Goal: Task Accomplishment & Management: Manage account settings

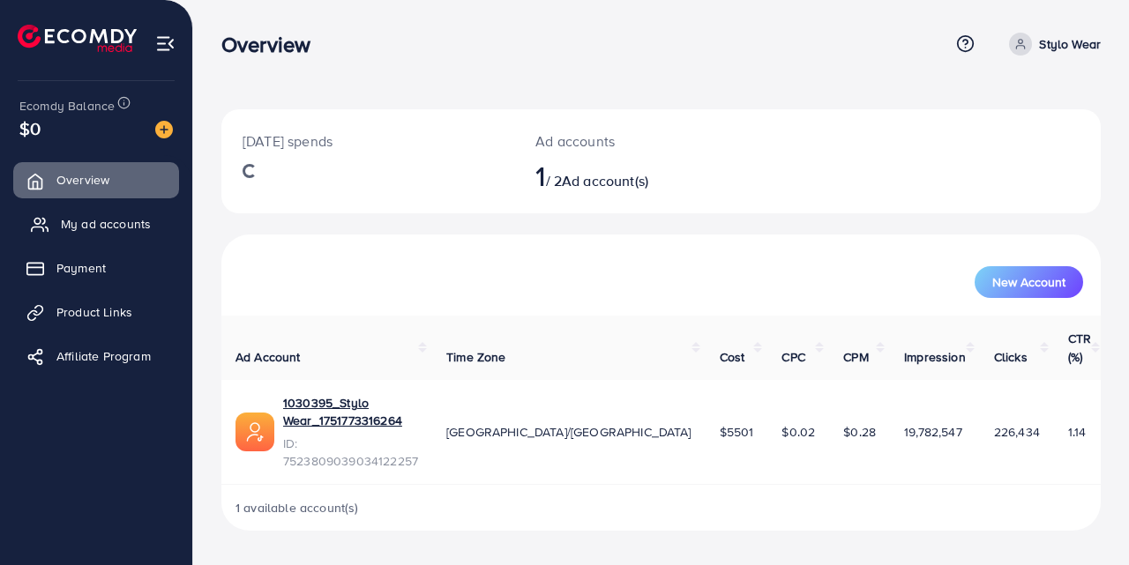
click at [82, 219] on span "My ad accounts" at bounding box center [106, 224] width 90 height 18
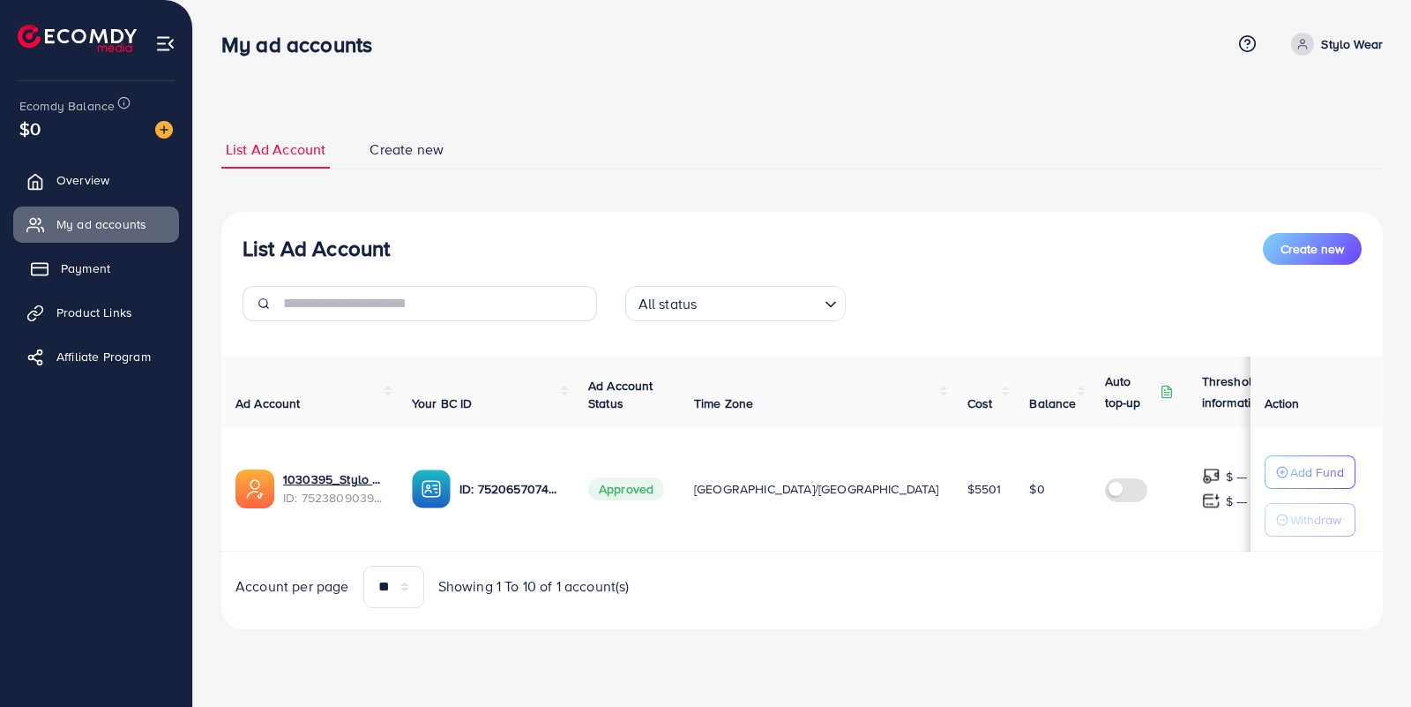
click at [81, 257] on link "Payment" at bounding box center [96, 268] width 166 height 35
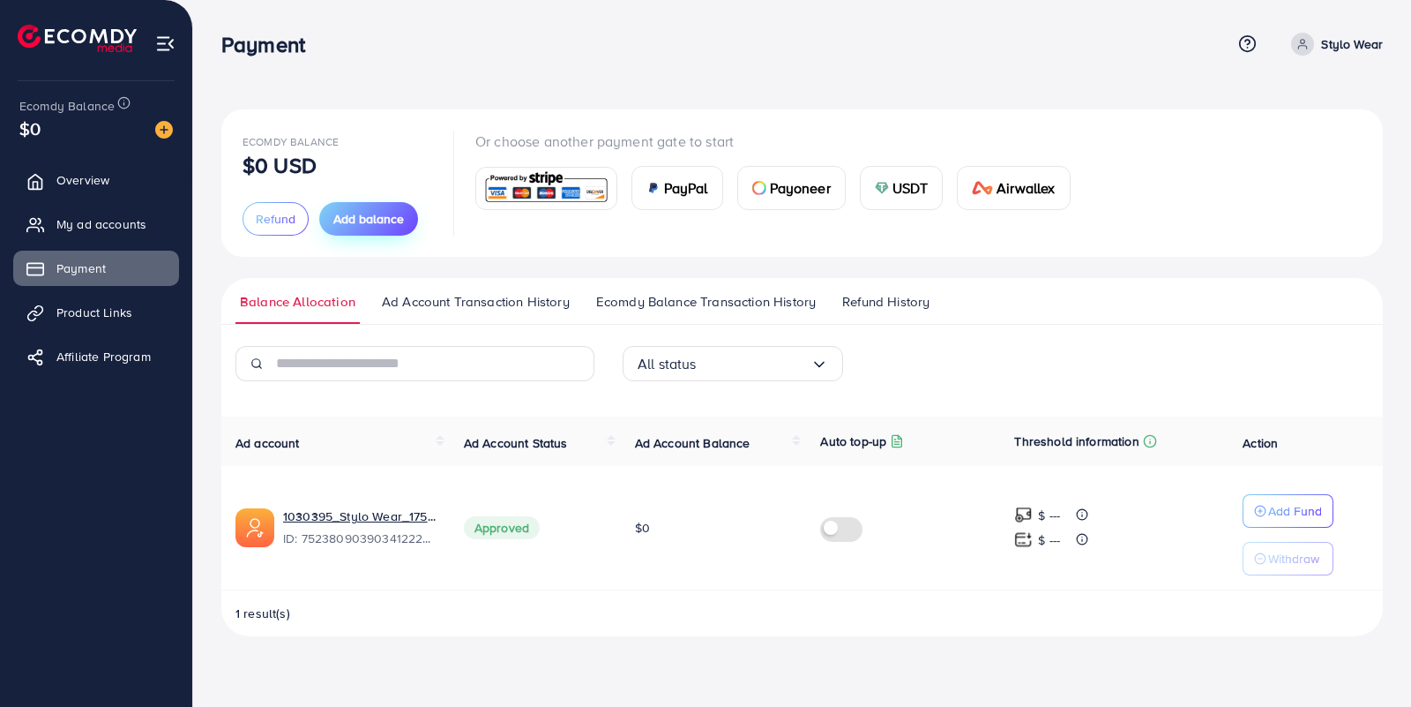
click at [380, 219] on span "Add balance" at bounding box center [368, 219] width 71 height 18
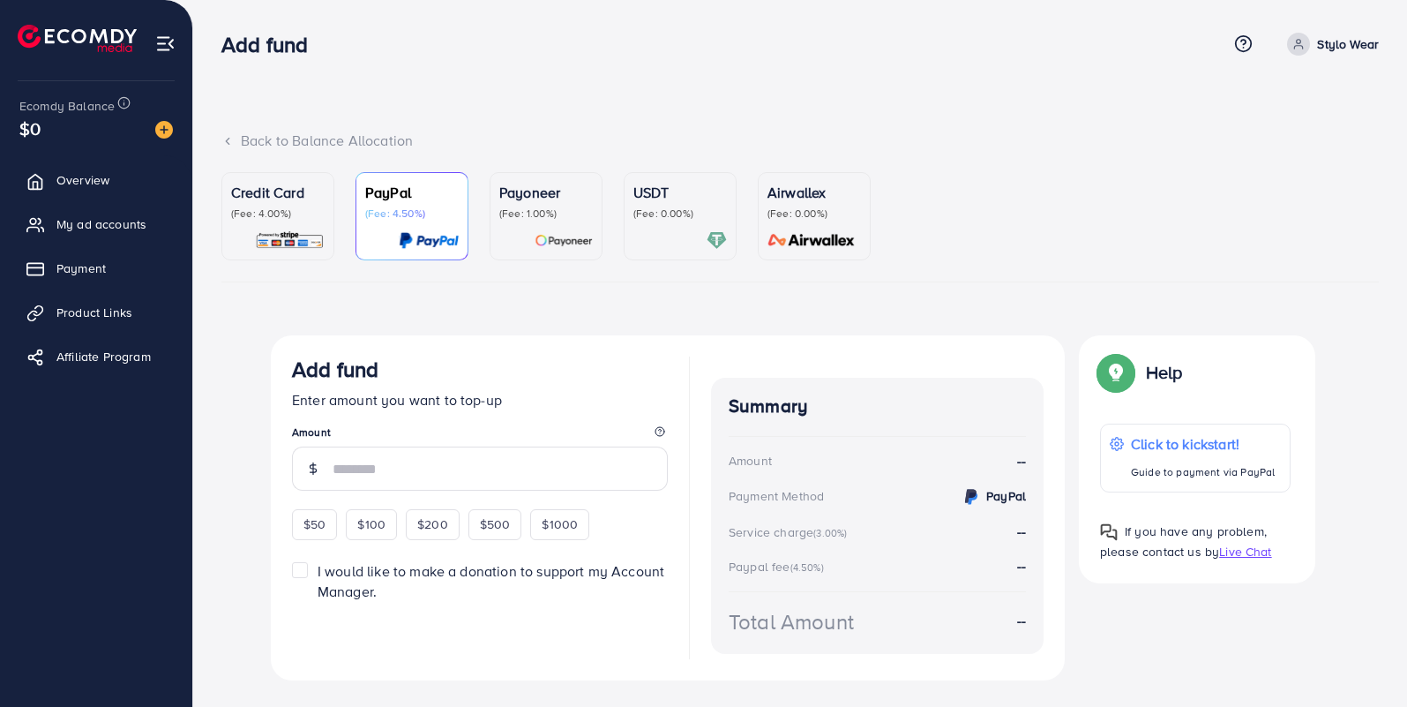
click at [270, 210] on p "(Fee: 4.00%)" at bounding box center [278, 213] width 94 height 14
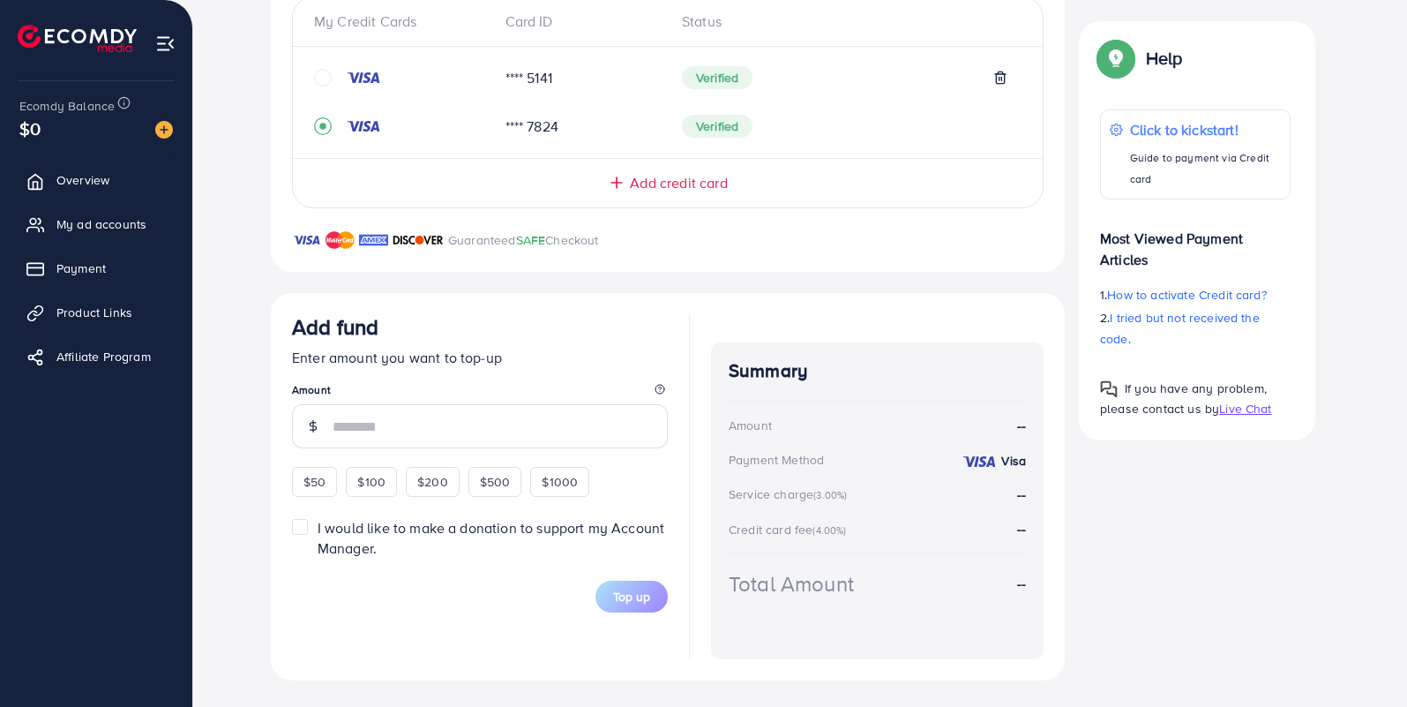
scroll to position [406, 0]
click at [322, 481] on span "$50" at bounding box center [314, 480] width 22 height 18
type input "**"
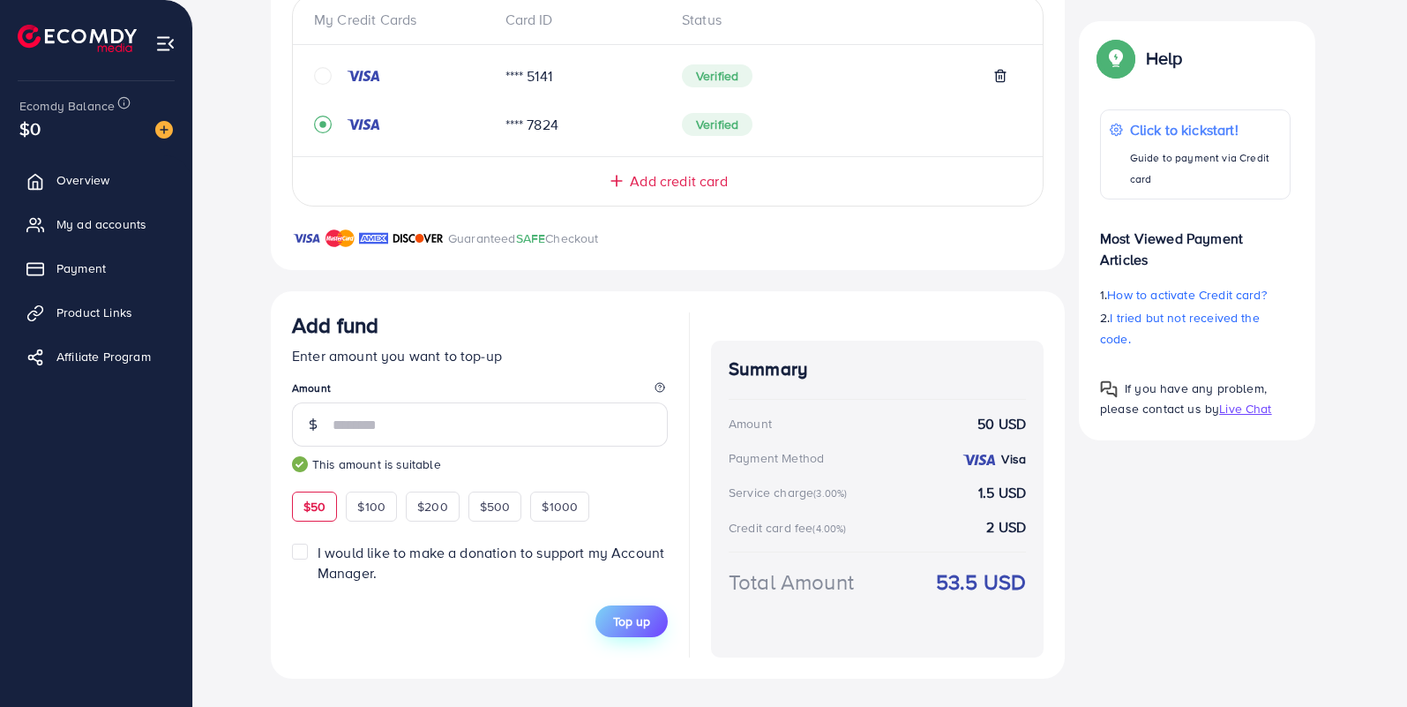
click at [632, 565] on span "Top up" at bounding box center [631, 621] width 37 height 18
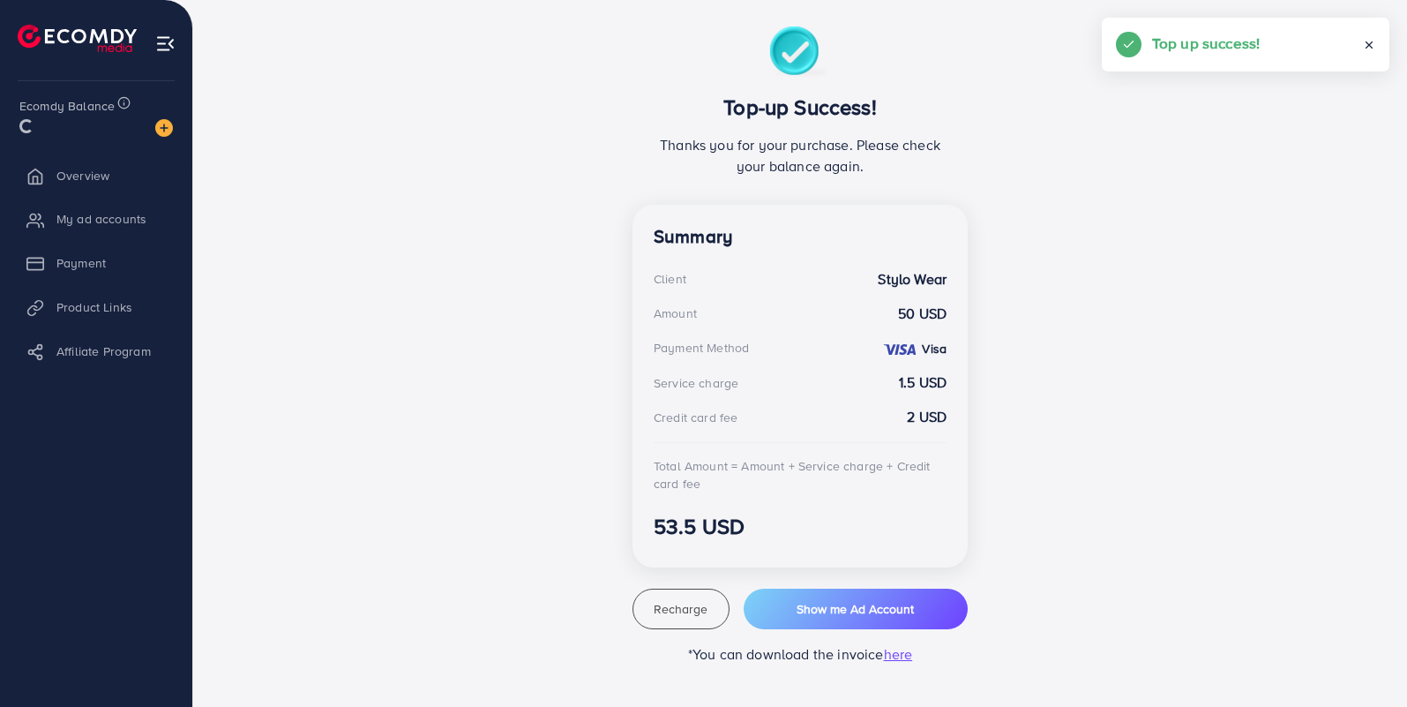
scroll to position [309, 0]
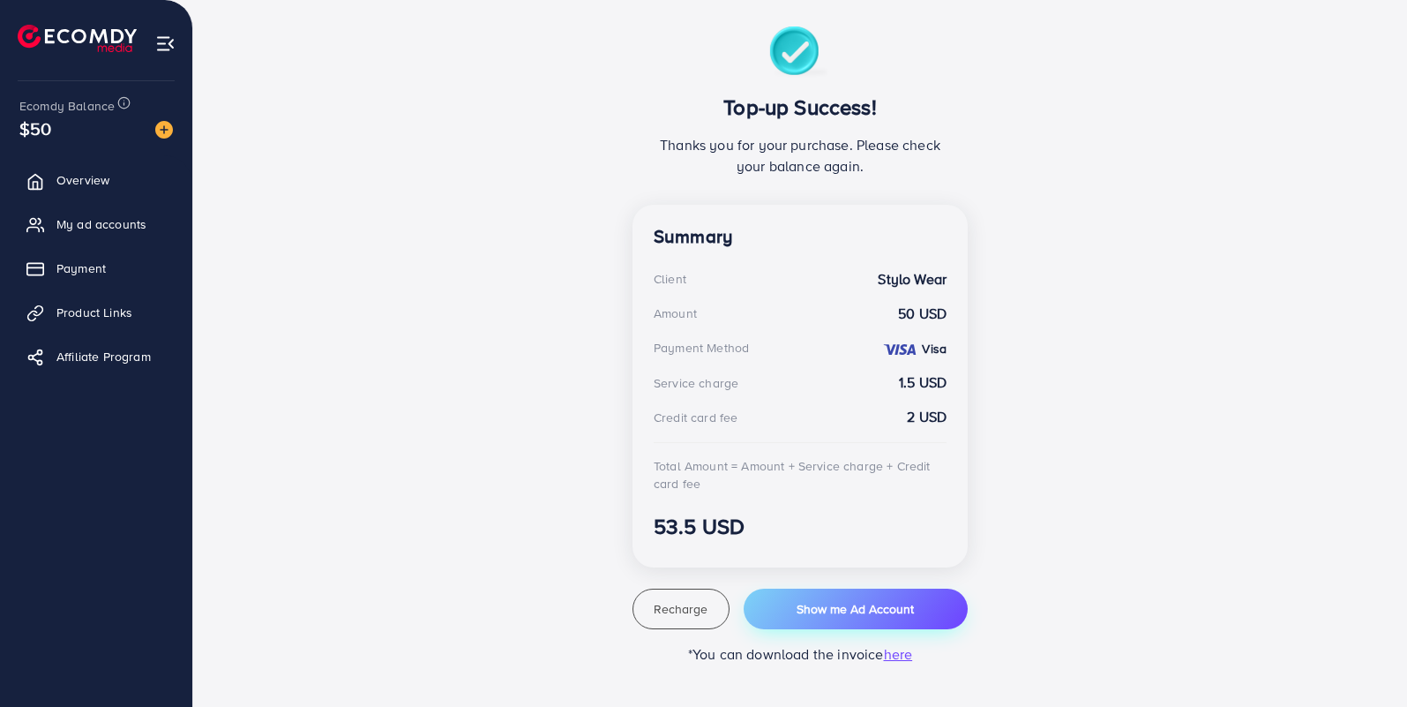
click at [774, 565] on button "Show me Ad Account" at bounding box center [856, 608] width 224 height 41
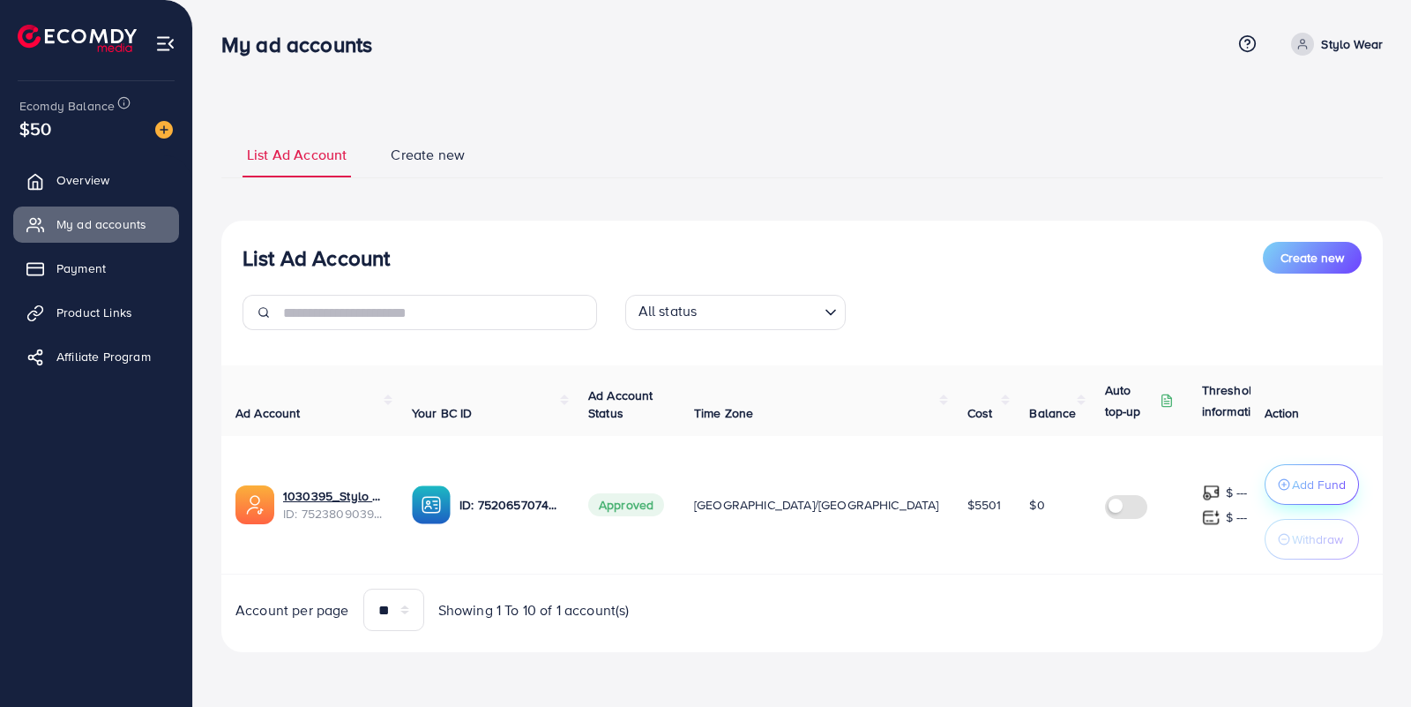
click at [1128, 470] on button "Add Fund" at bounding box center [1312, 484] width 94 height 41
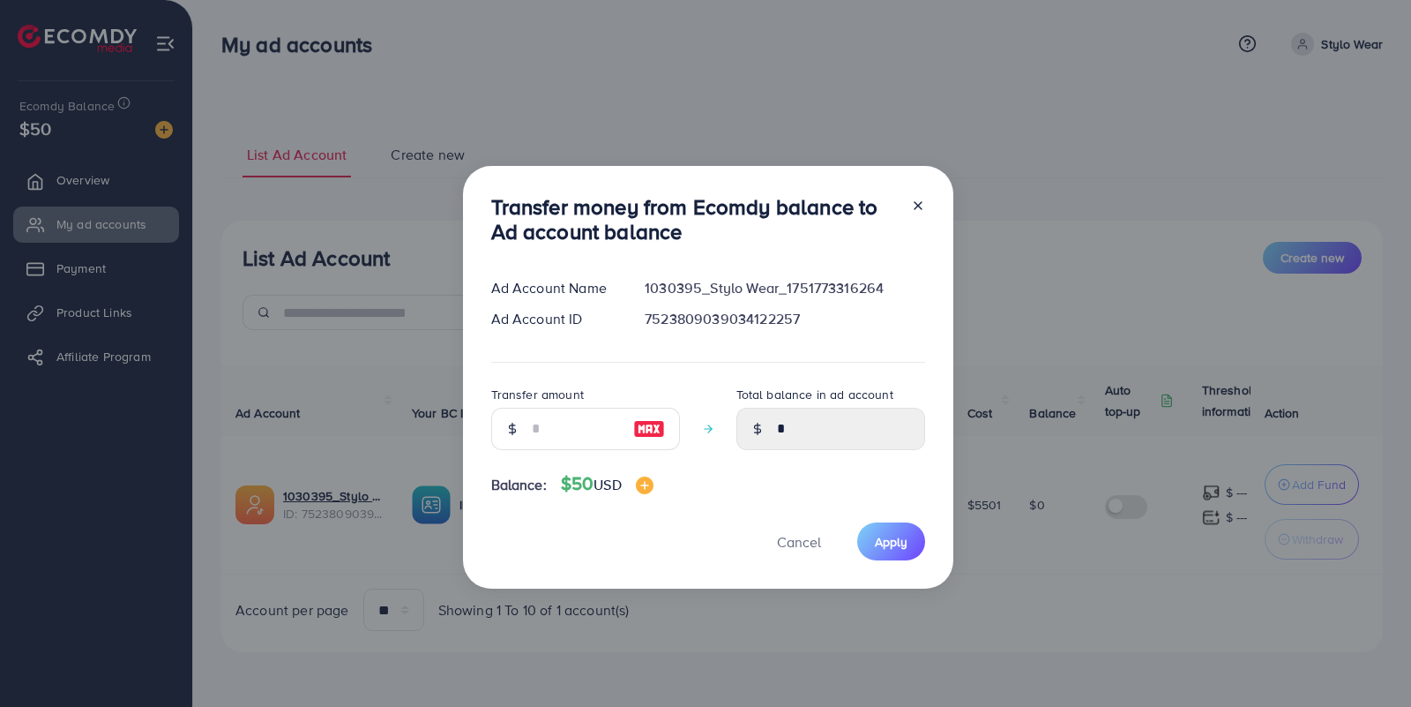
click at [650, 428] on img at bounding box center [649, 428] width 32 height 21
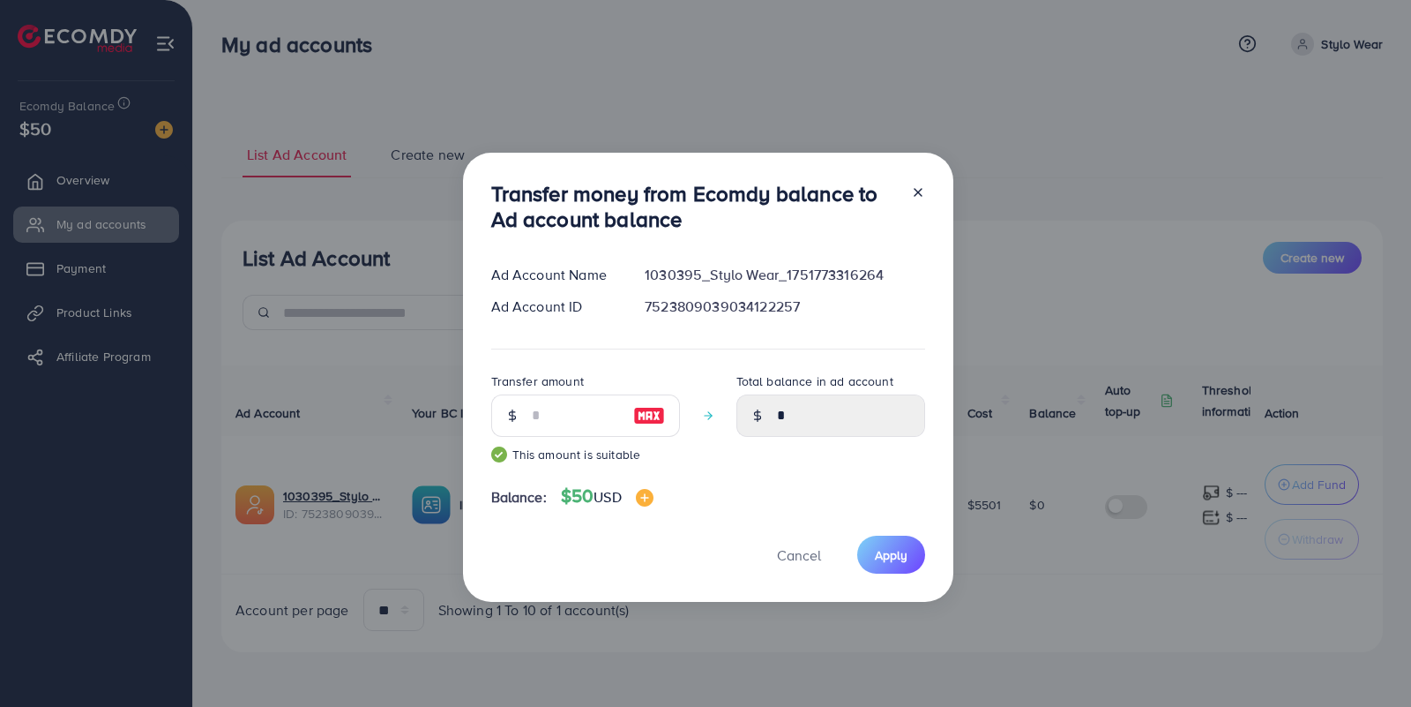
type input "**"
type input "*****"
click at [875, 557] on span "Apply" at bounding box center [891, 555] width 33 height 18
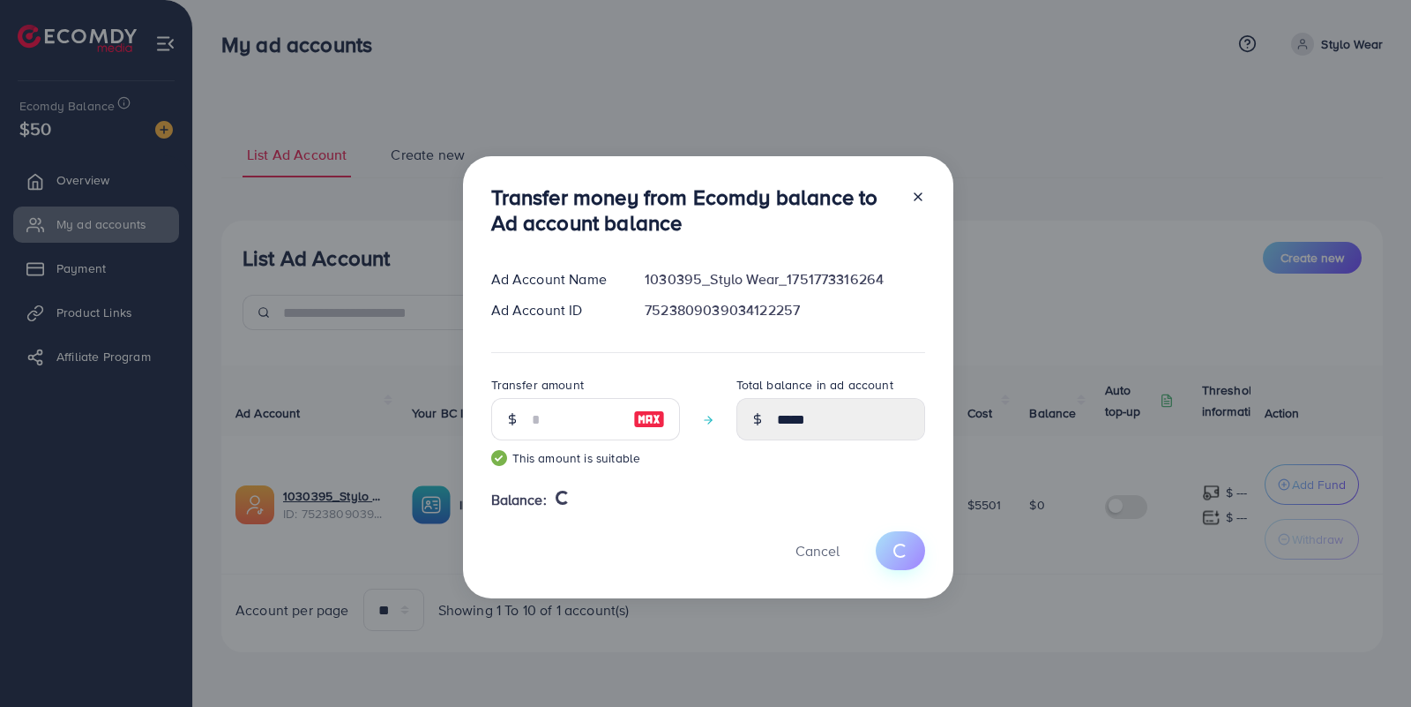
type input "*"
